Goal: Transaction & Acquisition: Purchase product/service

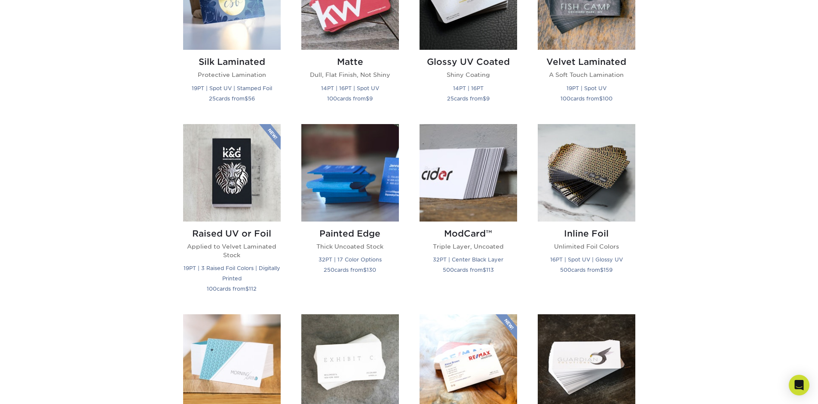
scroll to position [570, 0]
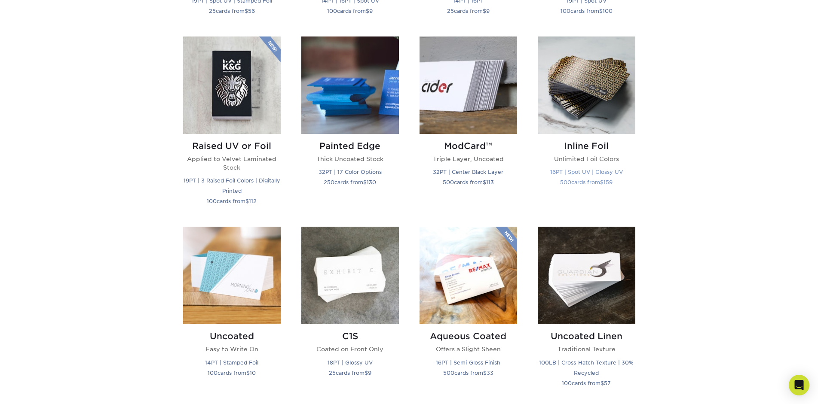
click at [609, 101] on img at bounding box center [587, 86] width 98 height 98
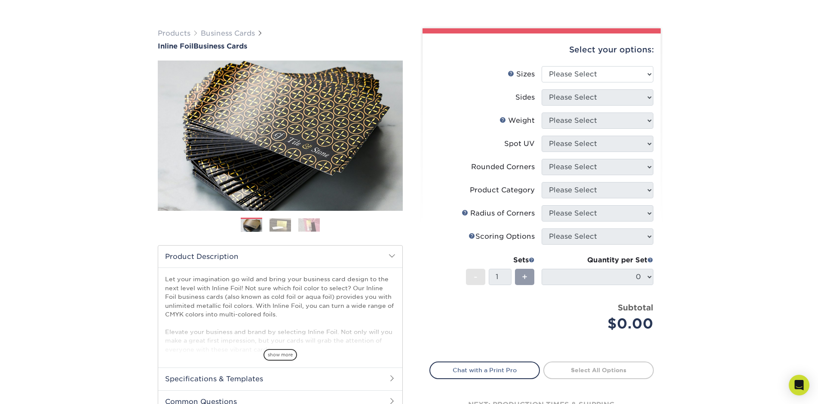
scroll to position [88, 0]
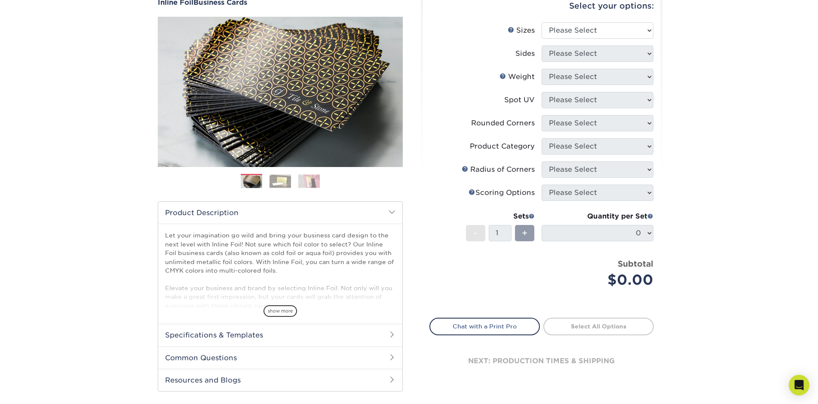
click at [609, 134] on li "Rounded Corners Please Select Yes - Round 2 Corners Yes - Round 4 Corners No" at bounding box center [542, 126] width 224 height 23
click at [542, 22] on select "Please Select 1.5" x 3.5" - Mini 1.75" x 3.5" - Mini 2" x 2" - Square 2" x 3" -…" at bounding box center [598, 30] width 112 height 16
select select "2.00x3.50"
click option "2" x 3.5" - Standard" at bounding box center [0, 0] width 0 height 0
click at [542, 46] on select "Please Select Print Both Sides - Foil Back Only Print Both Sides - Foil Both Si…" at bounding box center [598, 54] width 112 height 16
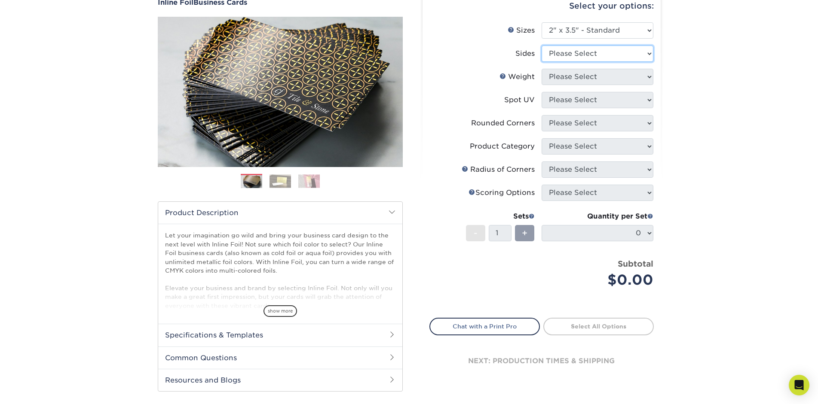
select select "34527644-b4fd-4ffb-9092-1318eefcd9d9"
click at [542, 69] on select "Please Select 16PT" at bounding box center [598, 77] width 112 height 16
select select "16PT"
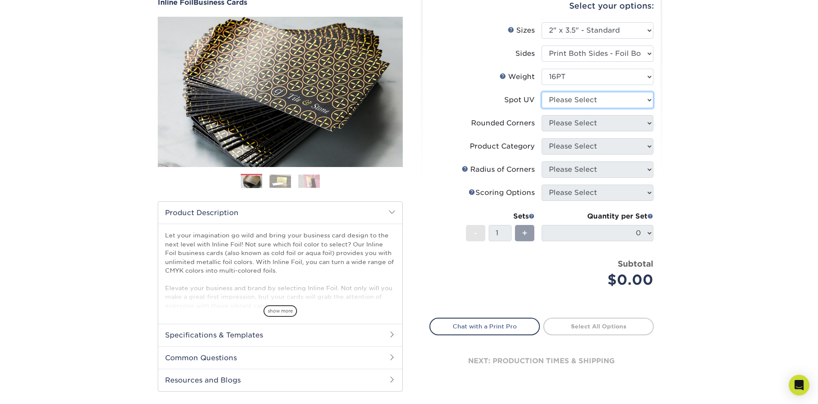
click at [542, 92] on select "Please Select No Spot UV Front and Back (Both Sides) Front Only Back Only" at bounding box center [598, 100] width 112 height 16
select select "0"
click at [542, 115] on select "Please Select Yes - Round 2 Corners Yes - Round 4 Corners No" at bounding box center [598, 123] width 112 height 16
select select "0"
click option "No" at bounding box center [0, 0] width 0 height 0
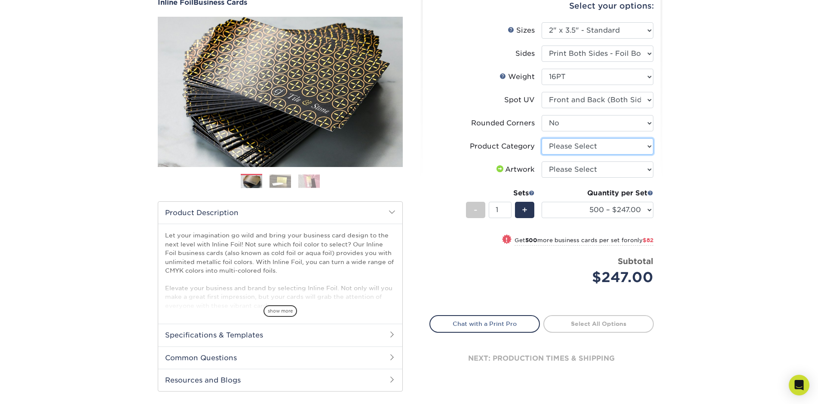
click at [542, 138] on select "Please Select Business Cards" at bounding box center [598, 146] width 112 height 16
select select "3b5148f1-0588-4f88-a218-97bcfdce65c1"
click option "Business Cards" at bounding box center [0, 0] width 0 height 0
click at [542, 162] on select "Please Select I will upload files I need a design - $100" at bounding box center [598, 170] width 112 height 16
select select "upload"
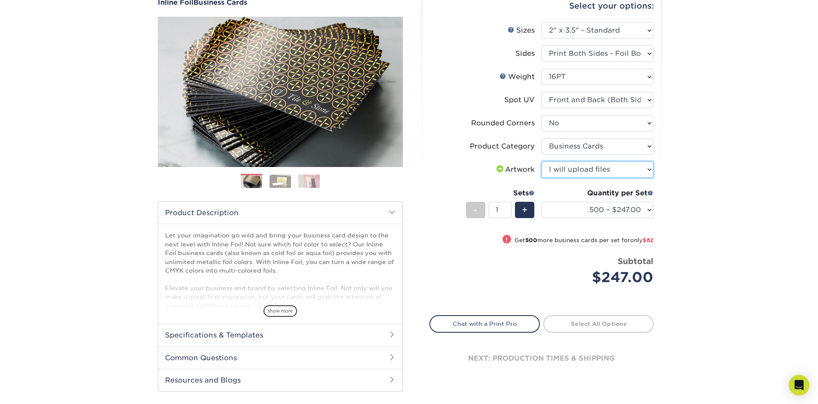
click option "I will upload files" at bounding box center [0, 0] width 0 height 0
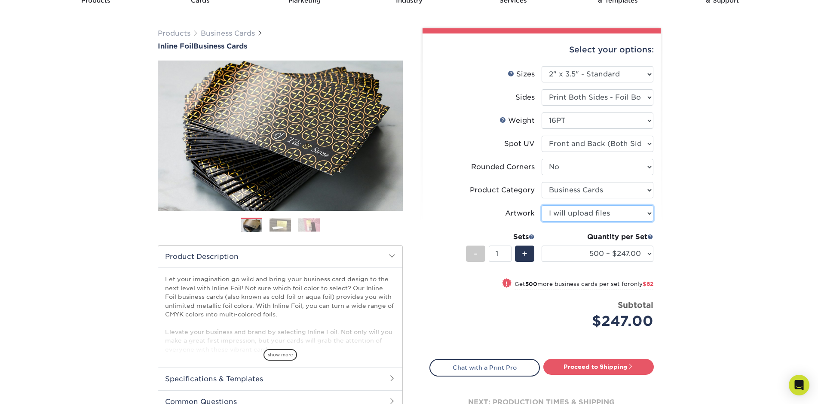
scroll to position [0, 0]
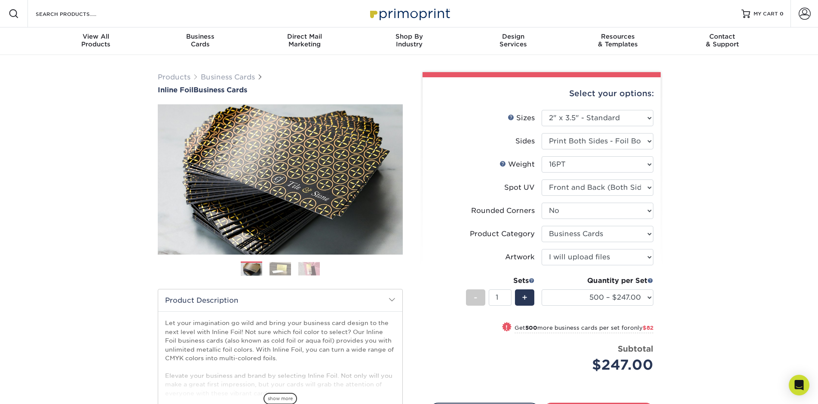
click at [413, 16] on img at bounding box center [409, 13] width 86 height 18
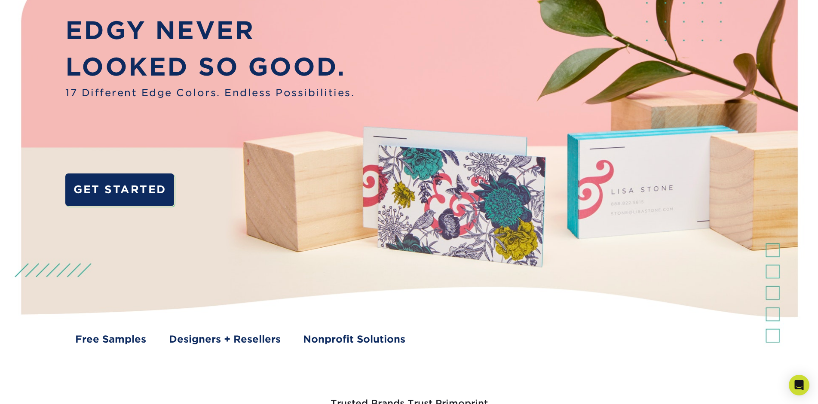
scroll to position [132, 0]
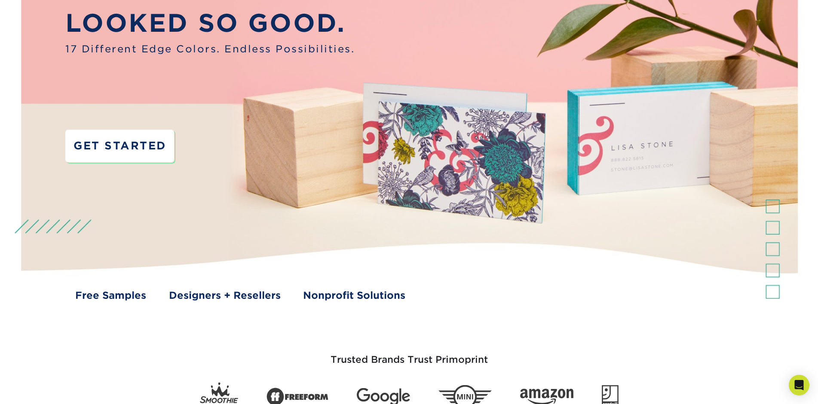
click at [129, 152] on link "GET STARTED" at bounding box center [119, 146] width 109 height 32
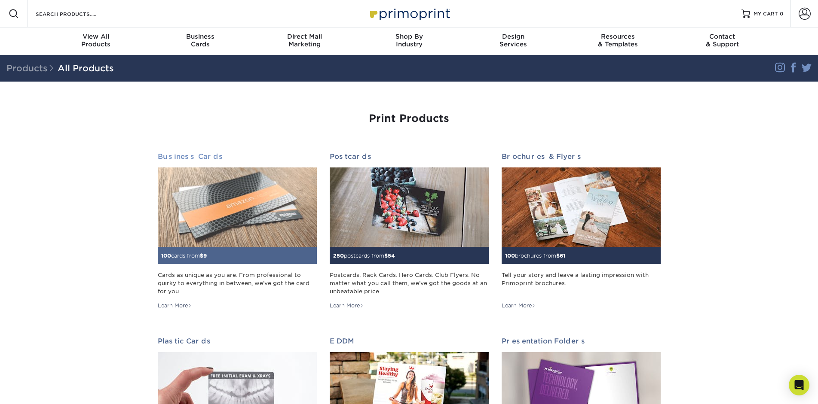
click at [251, 285] on div "Cards as unique as you are. From professional to quirky to everything in betwee…" at bounding box center [237, 283] width 159 height 25
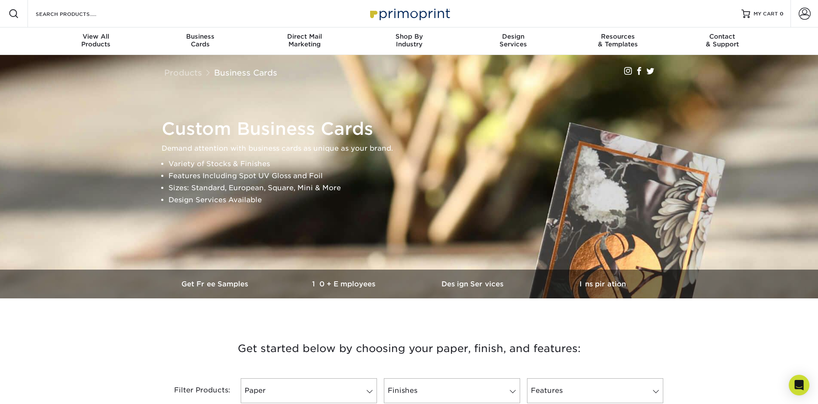
scroll to position [263, 0]
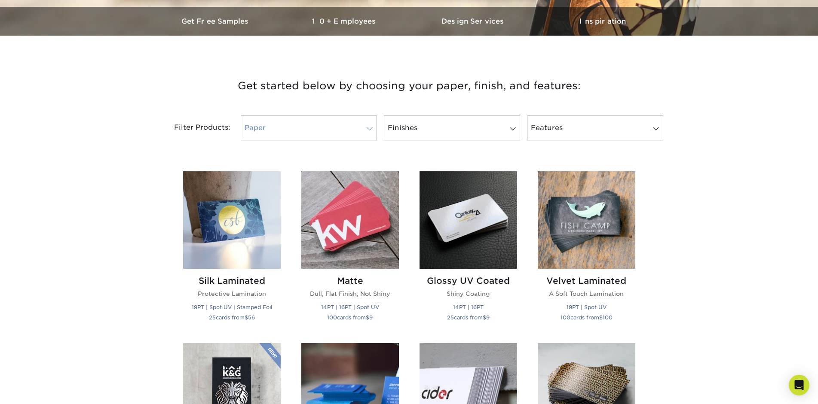
click at [346, 129] on link "Paper" at bounding box center [309, 128] width 136 height 25
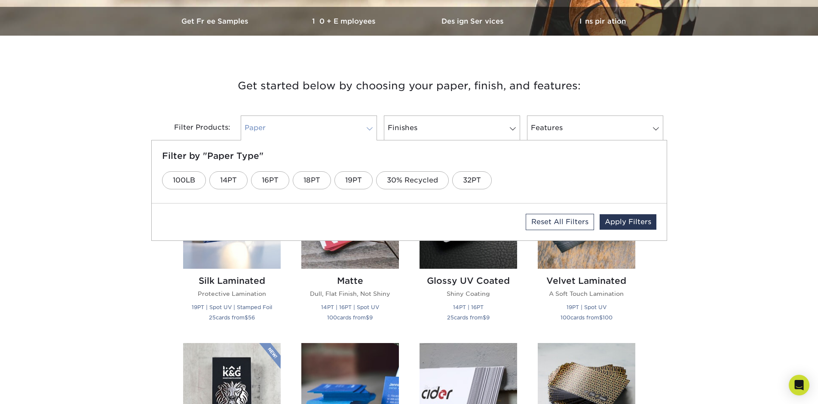
click at [346, 129] on link "Paper" at bounding box center [309, 128] width 136 height 25
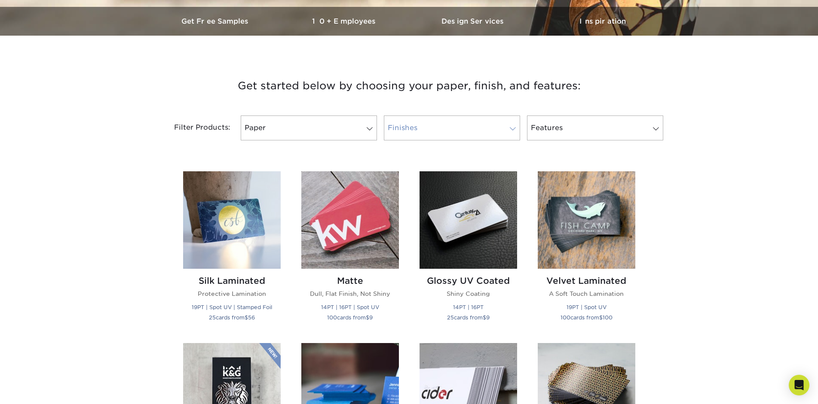
click at [446, 127] on link "Finishes" at bounding box center [452, 128] width 136 height 25
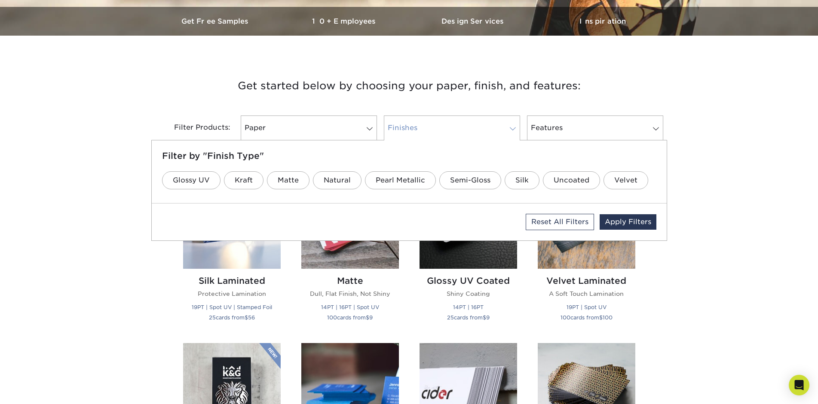
click at [444, 129] on link "Finishes" at bounding box center [452, 128] width 136 height 25
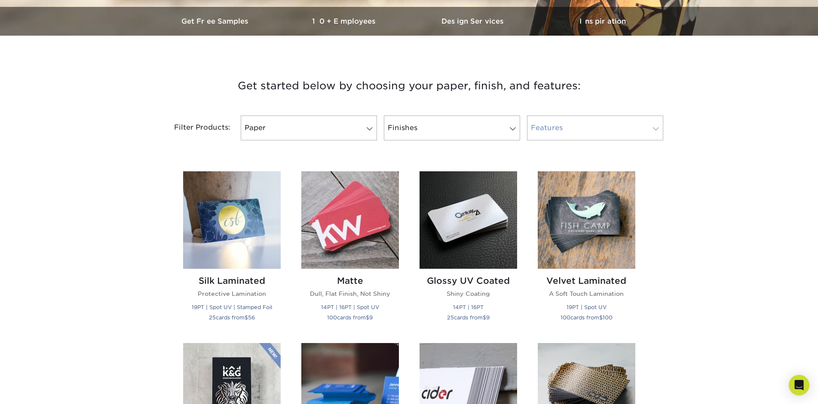
click at [644, 133] on link "Features" at bounding box center [595, 128] width 136 height 25
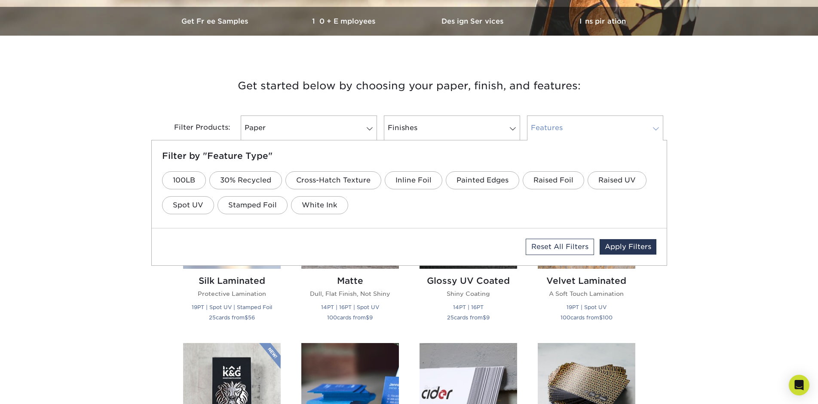
click at [644, 133] on link "Features" at bounding box center [595, 128] width 136 height 25
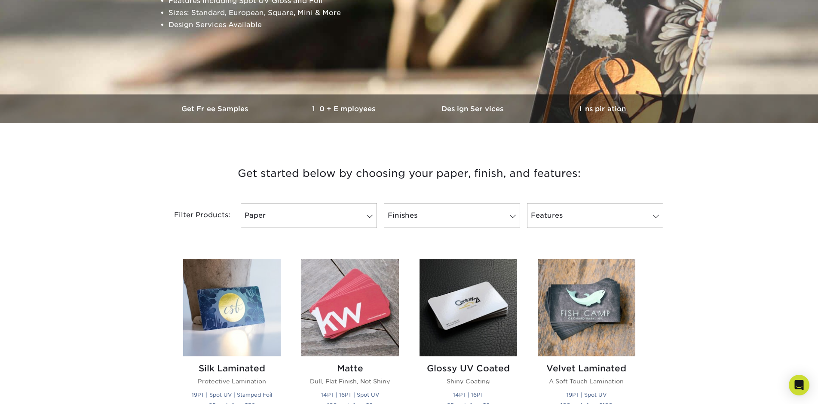
scroll to position [132, 0]
